Goal: Browse casually

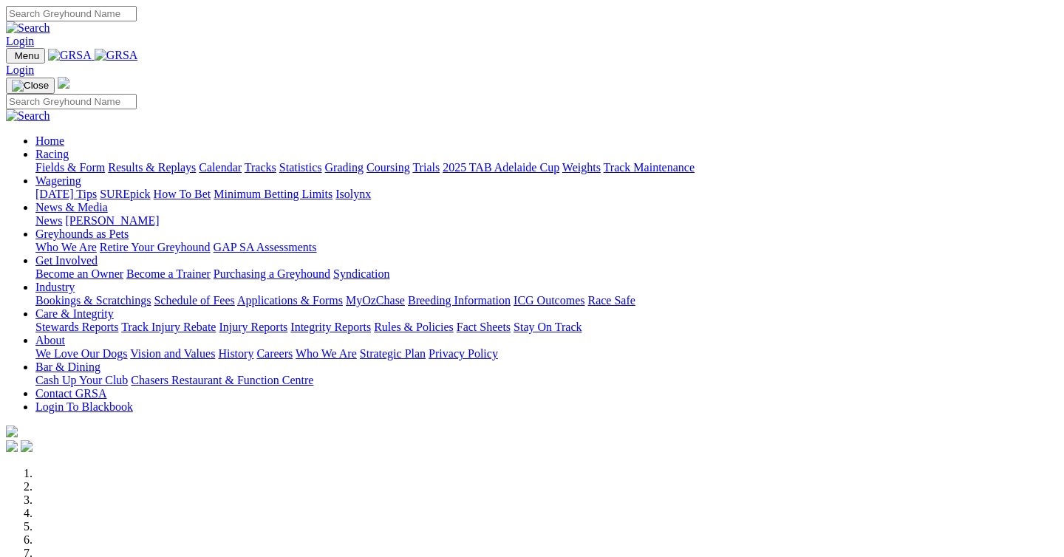
scroll to position [409, 0]
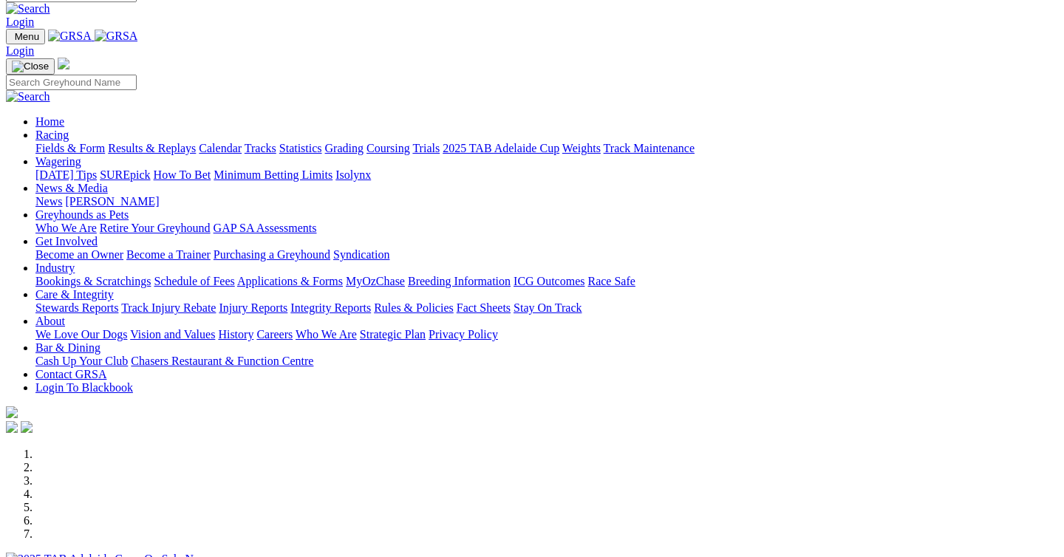
scroll to position [18, 0]
